Goal: Navigation & Orientation: Find specific page/section

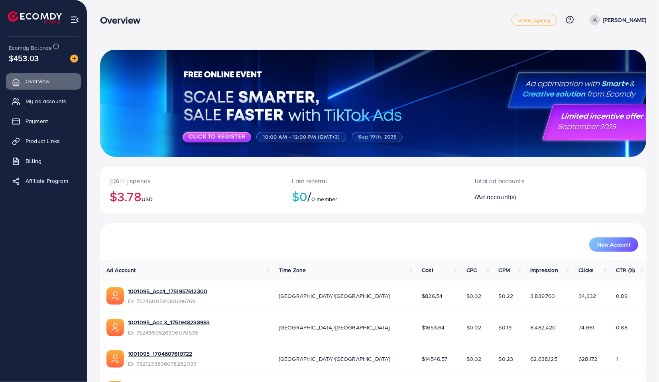
click at [53, 102] on span "My ad accounts" at bounding box center [46, 101] width 41 height 8
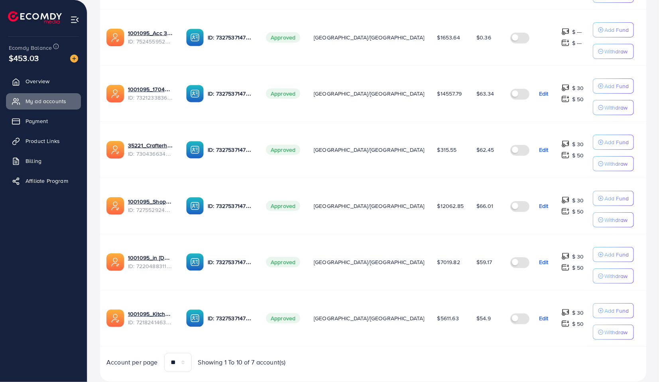
scroll to position [255, 0]
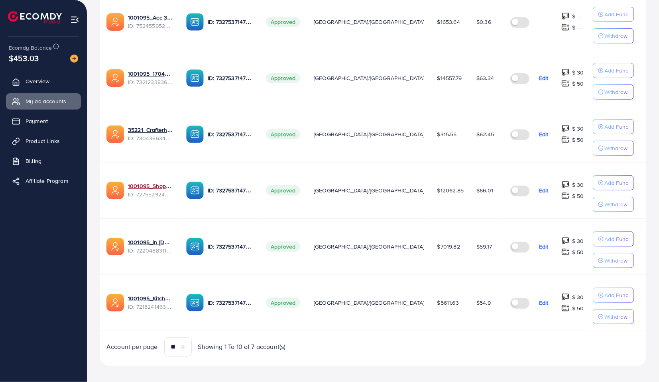
click at [149, 182] on link "1001095_Shopping Center" at bounding box center [150, 186] width 45 height 8
